Goal: Information Seeking & Learning: Learn about a topic

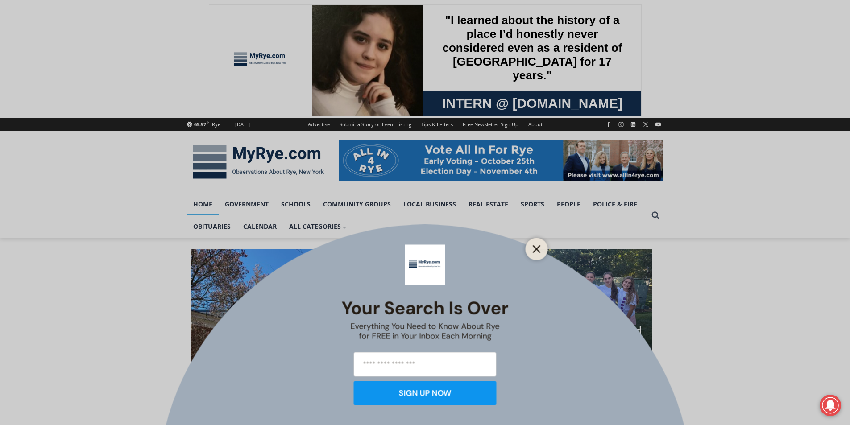
click at [532, 246] on button "Close" at bounding box center [536, 249] width 12 height 12
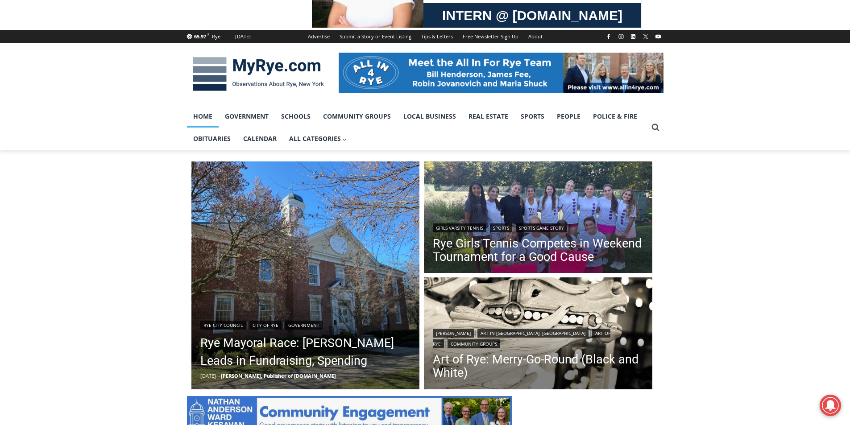
scroll to position [89, 0]
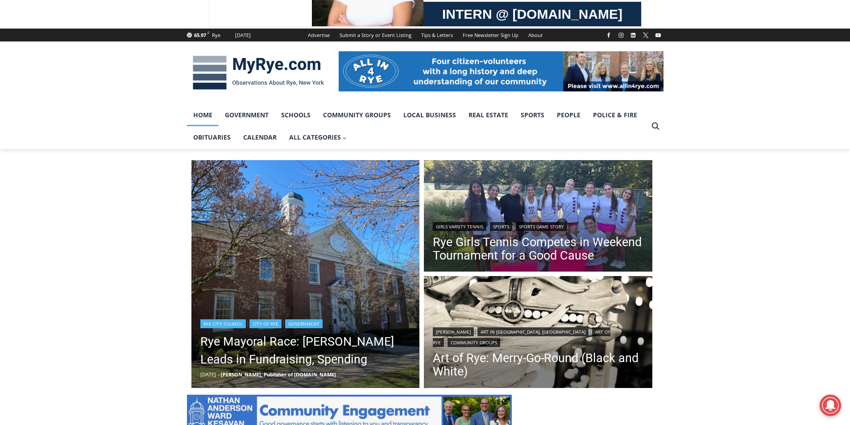
click at [319, 220] on img "Read More Rye Mayoral Race: Henderson Leads in Fundraising, Spending" at bounding box center [305, 274] width 228 height 228
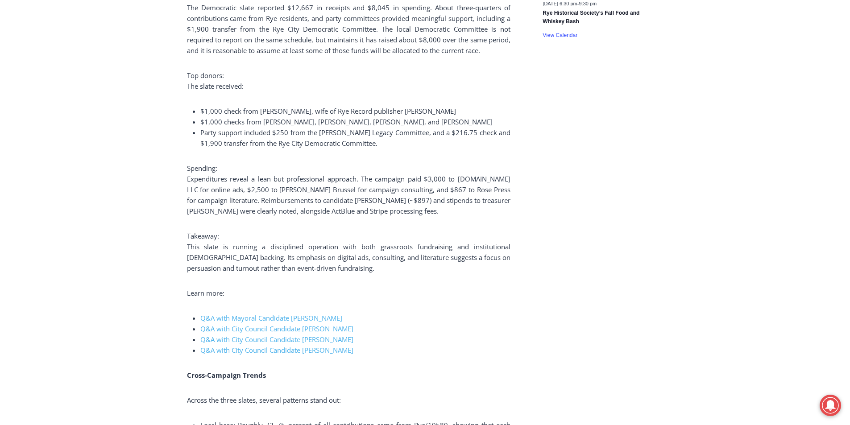
scroll to position [1562, 0]
